Goal: Information Seeking & Learning: Learn about a topic

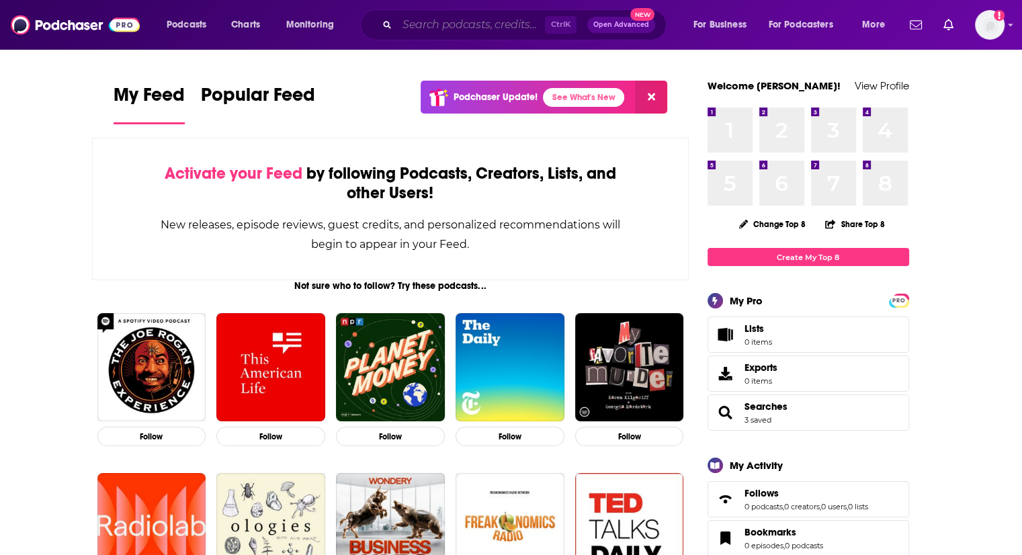
drag, startPoint x: 441, startPoint y: 34, endPoint x: 438, endPoint y: 26, distance: 7.9
click at [439, 30] on input "Search podcasts, credits, & more..." at bounding box center [471, 25] width 148 height 22
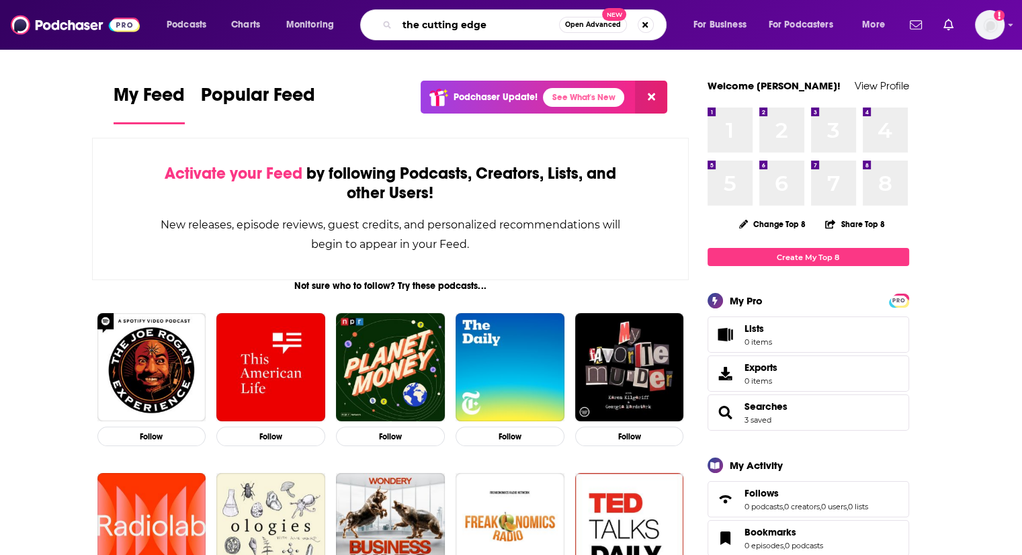
type input "the cutting edge"
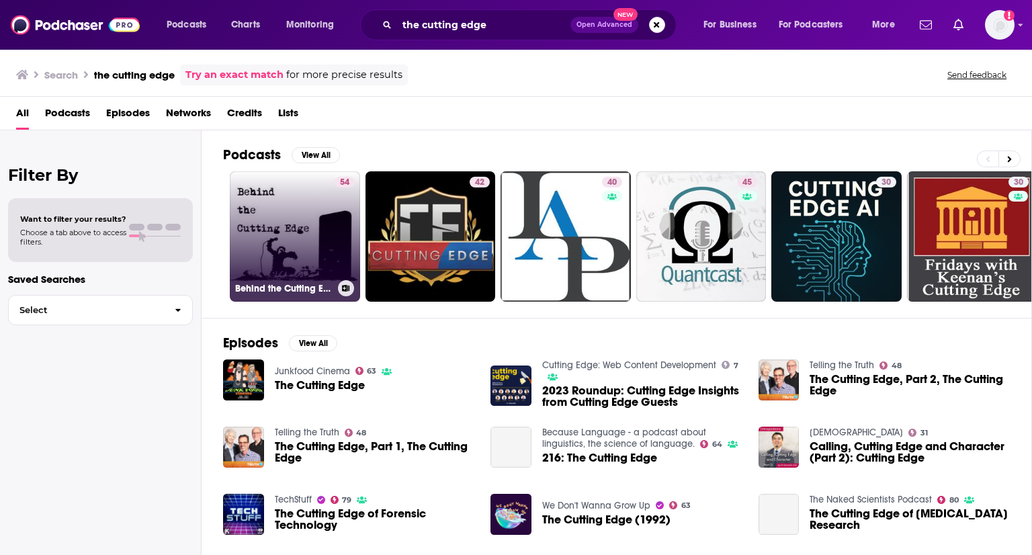
click at [299, 208] on link "54 Behind the Cutting Edge" at bounding box center [295, 236] width 130 height 130
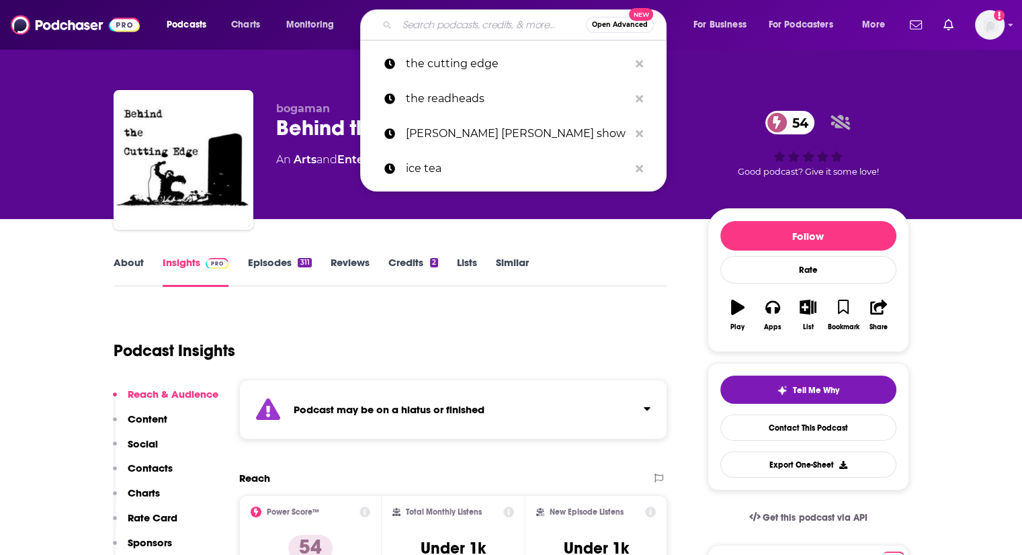
click at [429, 28] on input "Search podcasts, credits, & more..." at bounding box center [491, 25] width 189 height 22
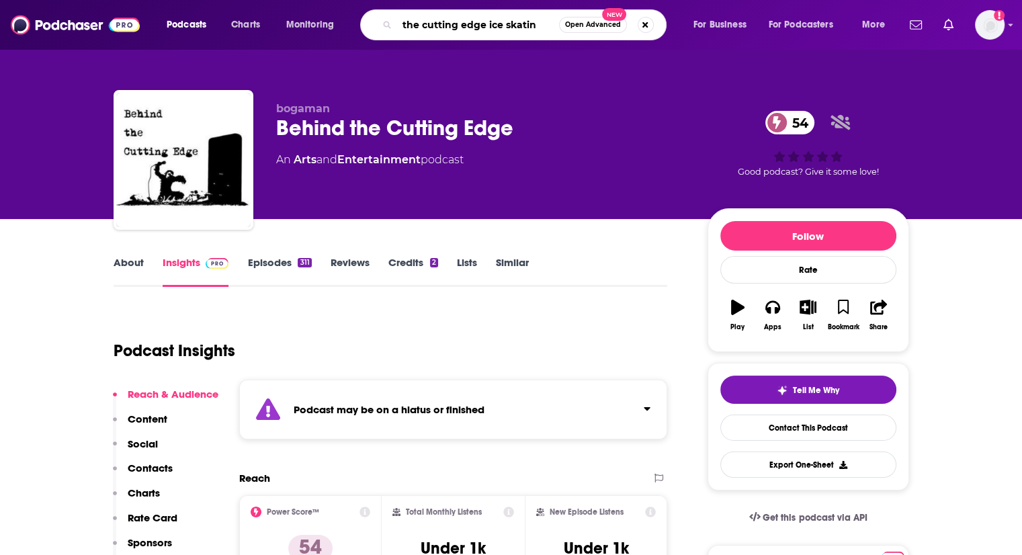
type input "the cutting edge ice skating"
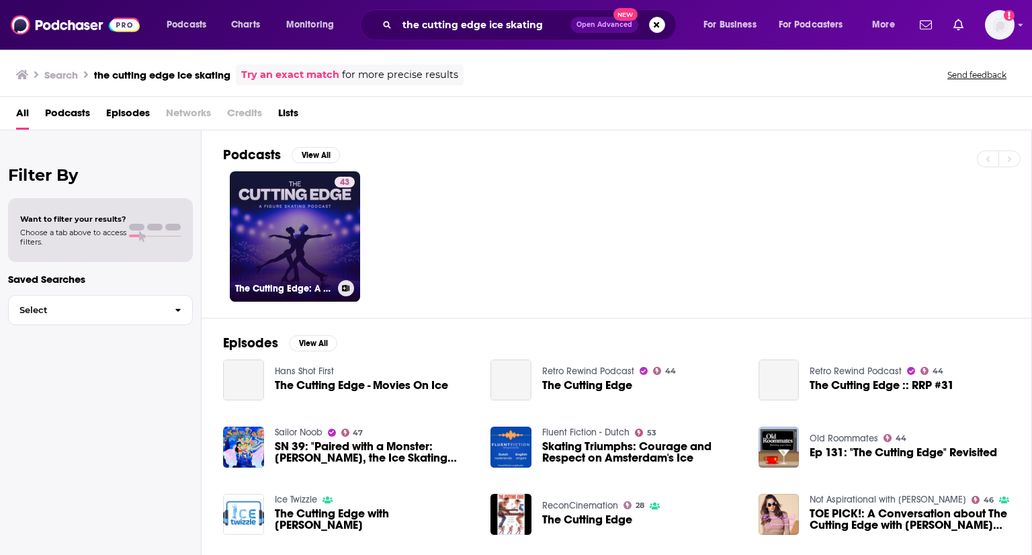
click at [304, 232] on link "43 The Cutting Edge: A Figure Skating Podcast" at bounding box center [295, 236] width 130 height 130
